Goal: Task Accomplishment & Management: Manage account settings

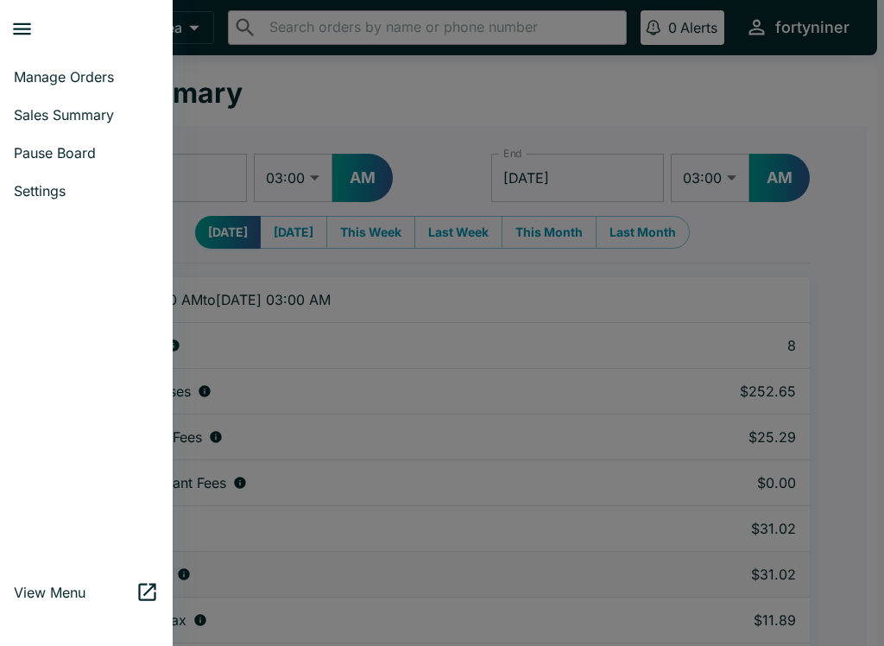
select select "03:00"
click at [41, 75] on span "Manage Orders" at bounding box center [86, 76] width 145 height 17
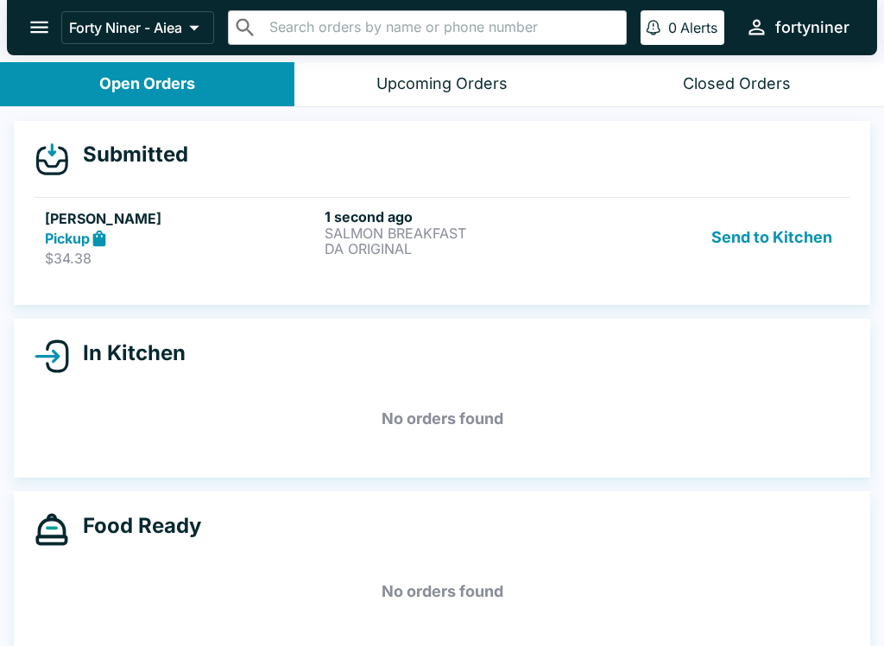
click at [214, 239] on div "Pickup" at bounding box center [181, 239] width 273 height 20
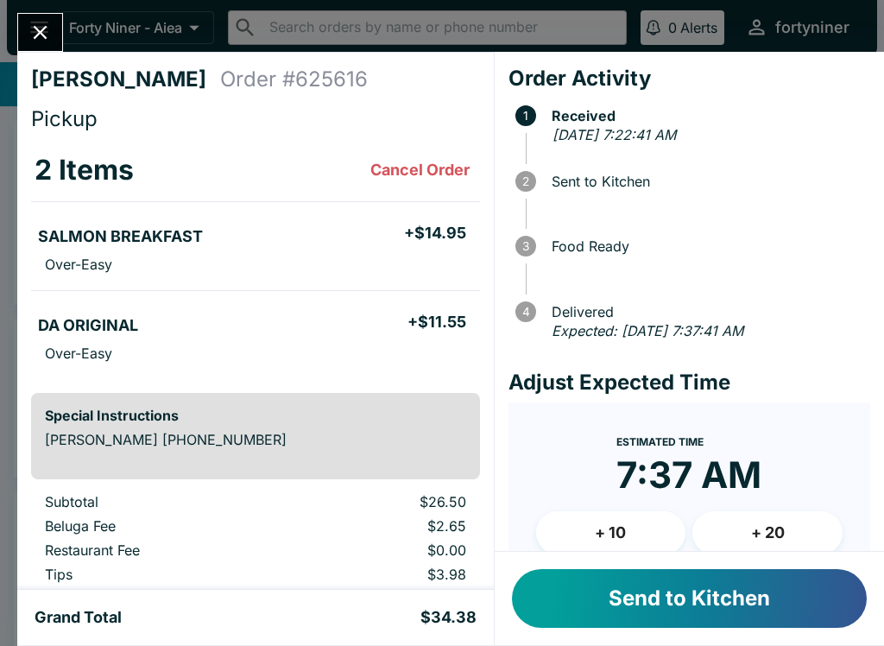
click at [651, 606] on button "Send to Kitchen" at bounding box center [689, 598] width 355 height 59
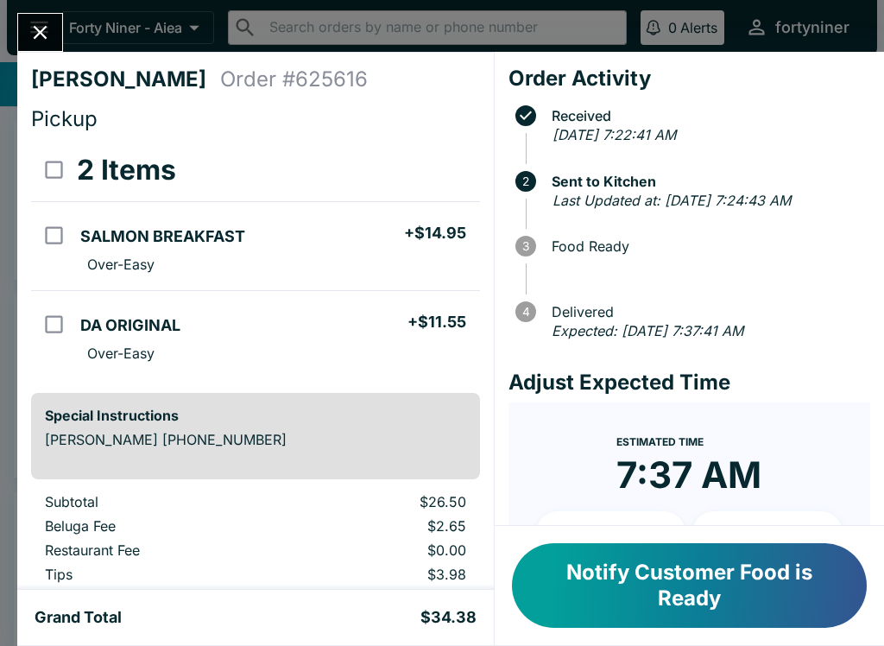
click at [24, 33] on button "Close" at bounding box center [40, 32] width 44 height 37
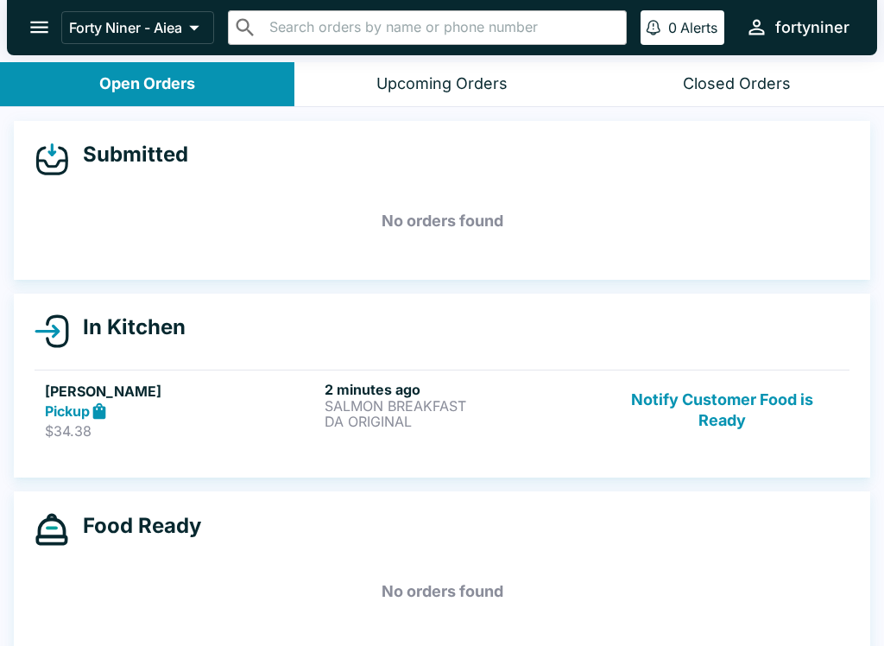
click at [769, 409] on button "Notify Customer Food is Ready" at bounding box center [722, 411] width 234 height 60
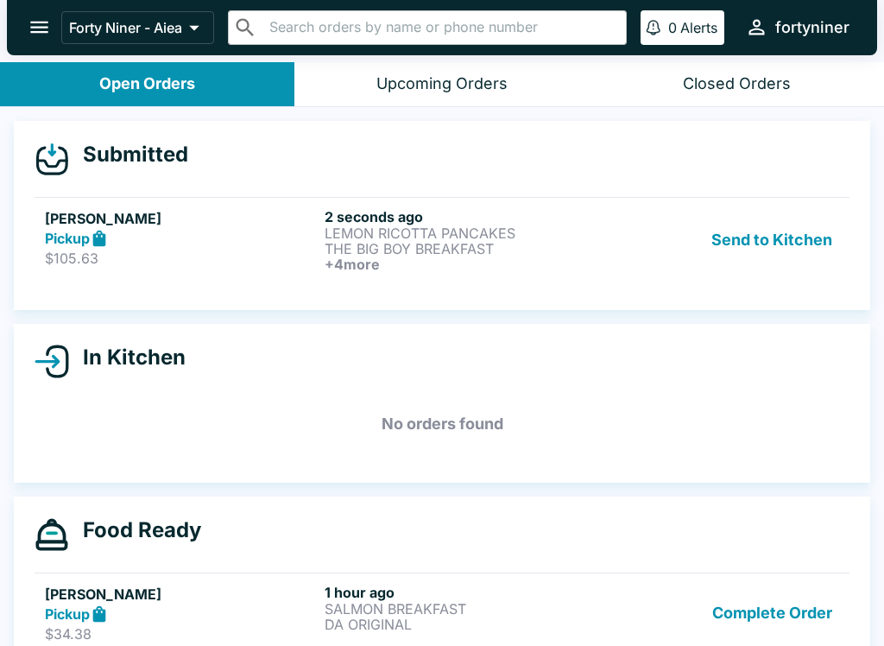
click at [573, 256] on h6 "+ 4 more" at bounding box center [461, 264] width 273 height 16
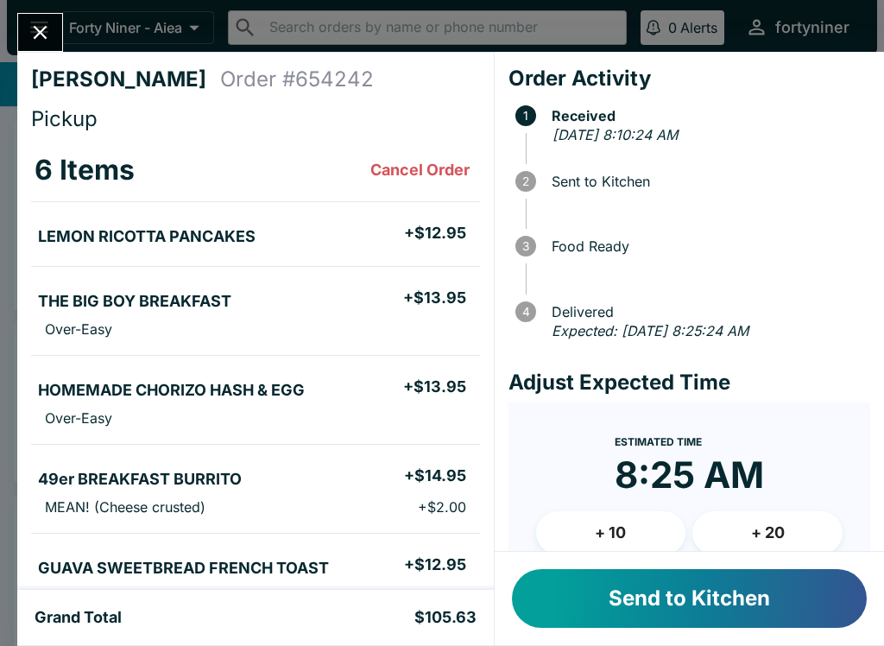
click at [658, 576] on button "Send to Kitchen" at bounding box center [689, 598] width 355 height 59
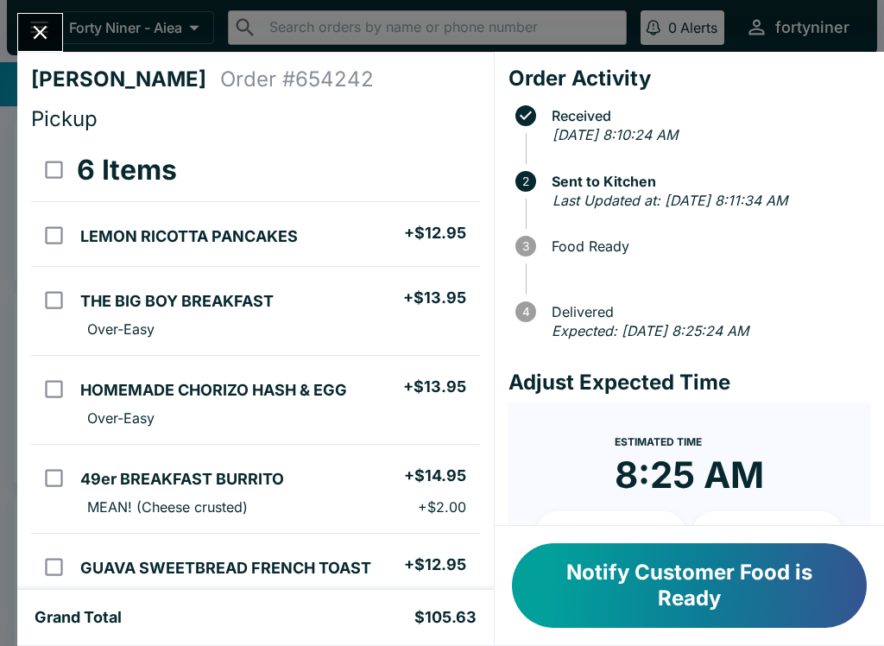
scroll to position [1, 0]
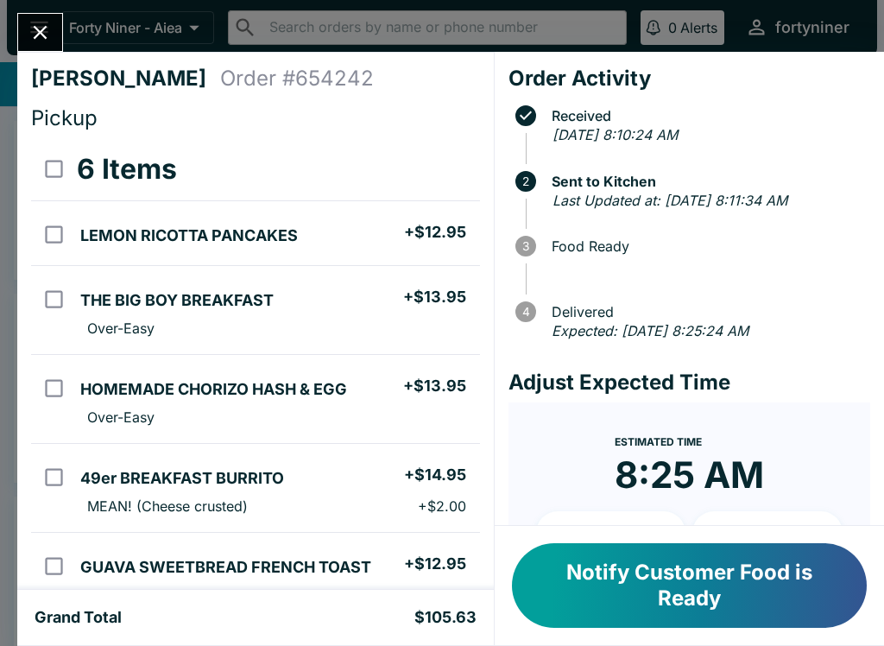
click at [49, 382] on input "orders table" at bounding box center [54, 388] width 39 height 39
click at [427, 152] on button "Refund" at bounding box center [432, 169] width 89 height 43
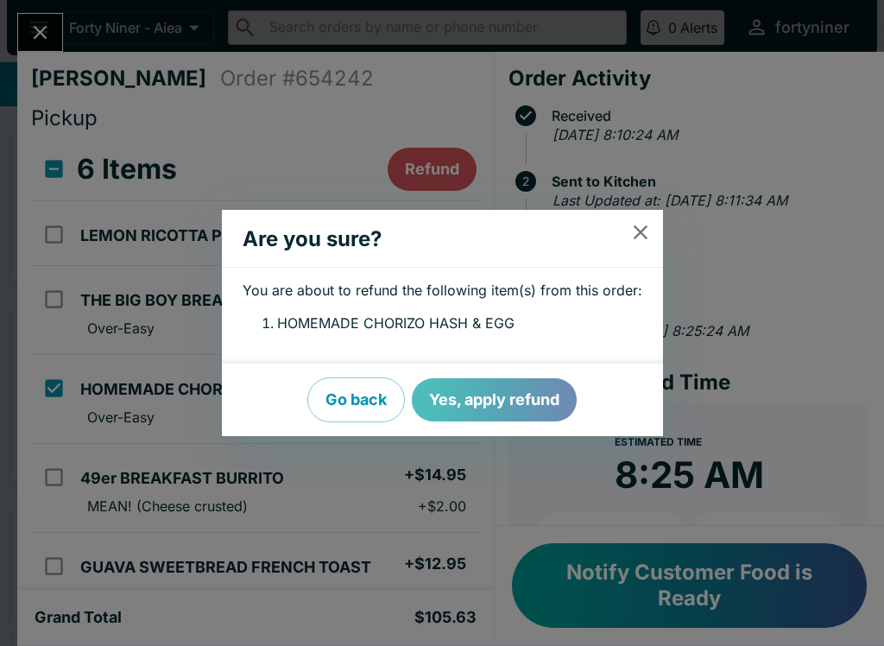
click at [515, 390] on button "Yes, apply refund" at bounding box center [494, 399] width 165 height 43
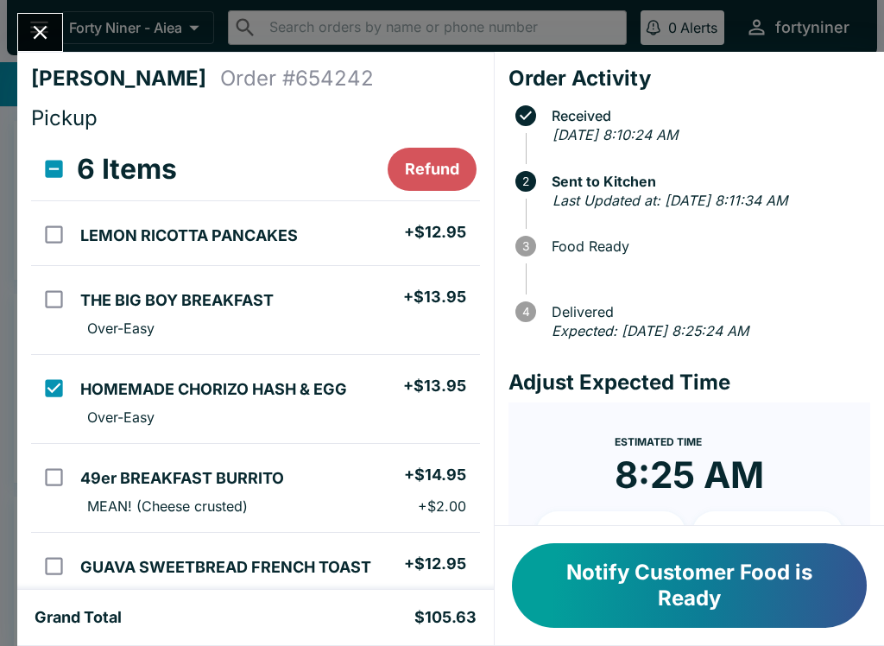
checkbox input "false"
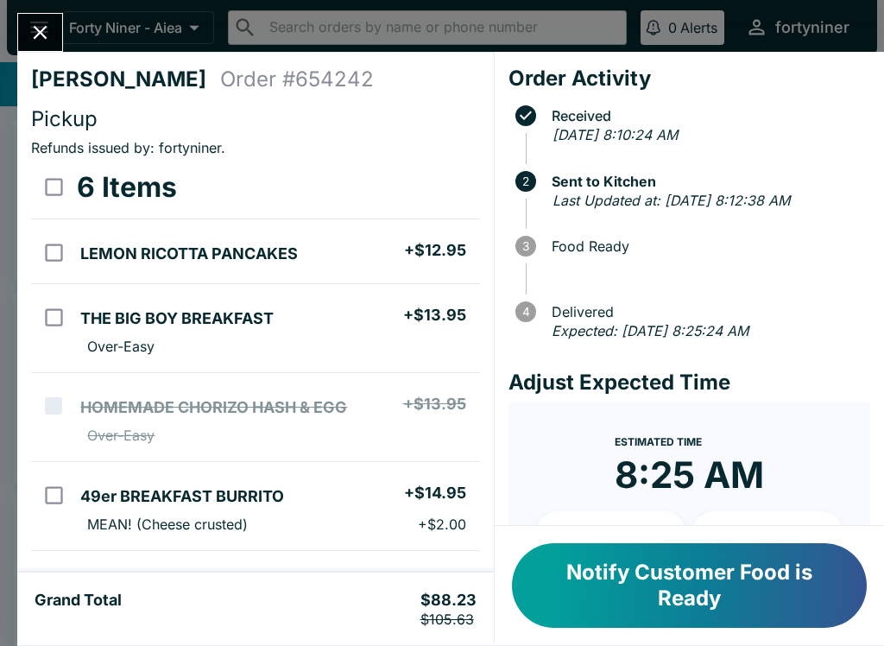
scroll to position [0, 0]
click at [51, 38] on icon "Close" at bounding box center [39, 32] width 23 height 23
